Goal: Transaction & Acquisition: Obtain resource

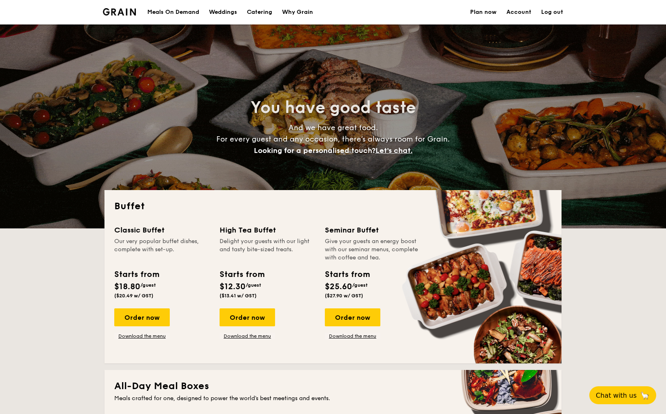
select select
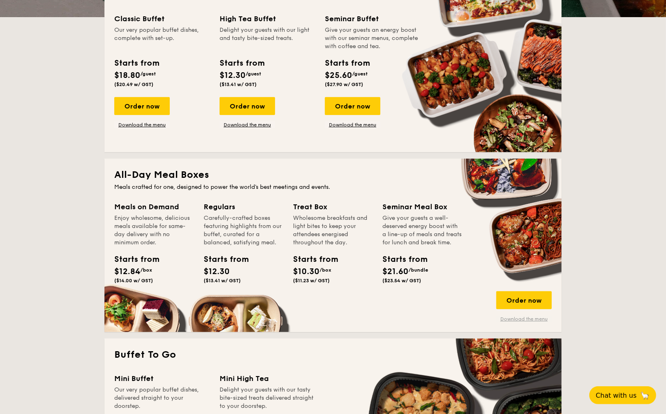
click at [518, 319] on link "Download the menu" at bounding box center [524, 319] width 56 height 7
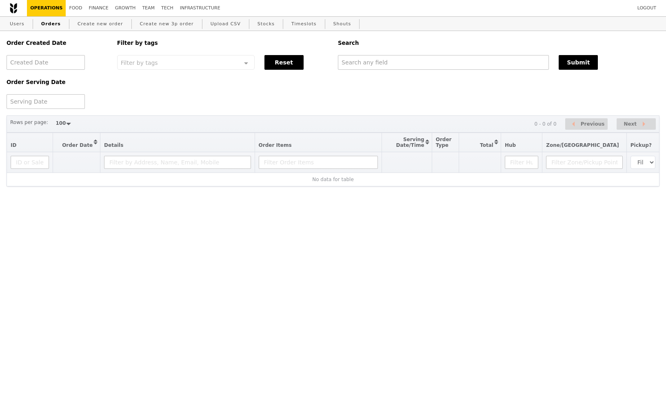
select select "100"
